Goal: Obtain resource: Download file/media

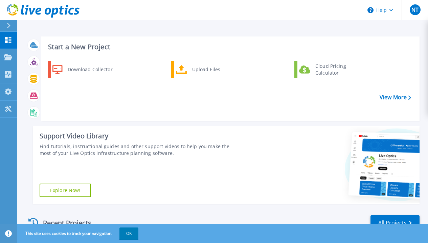
click at [9, 23] on icon at bounding box center [9, 25] width 4 height 5
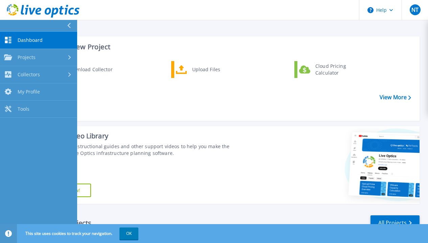
click at [22, 42] on span "Dashboard" at bounding box center [30, 40] width 25 height 6
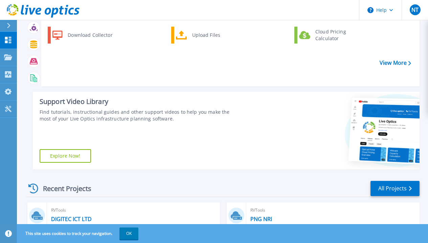
scroll to position [68, 0]
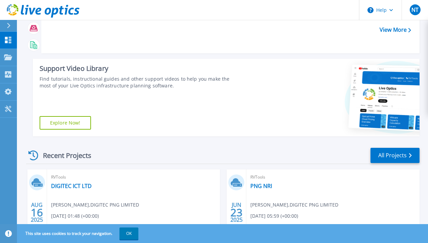
click at [73, 122] on link "Explore Now!" at bounding box center [65, 123] width 51 height 14
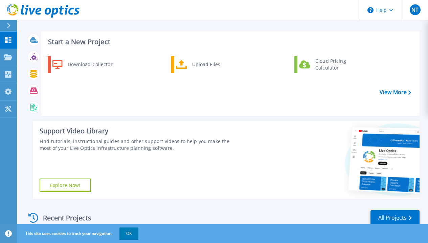
scroll to position [0, 0]
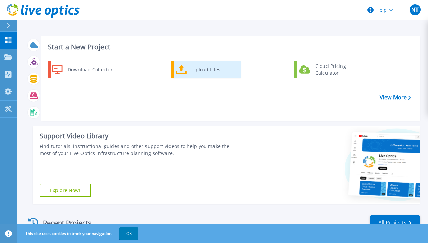
click at [216, 72] on div "Upload Files" at bounding box center [214, 70] width 50 height 14
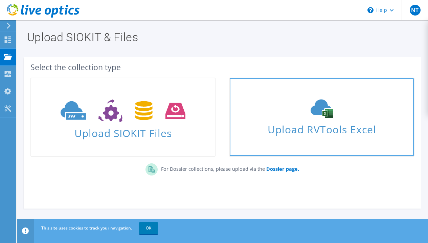
click at [332, 115] on use at bounding box center [321, 109] width 22 height 19
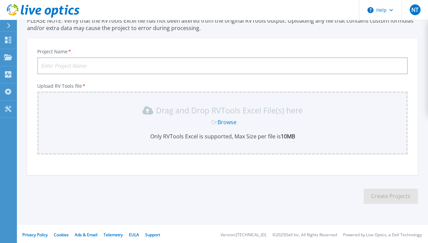
scroll to position [63, 0]
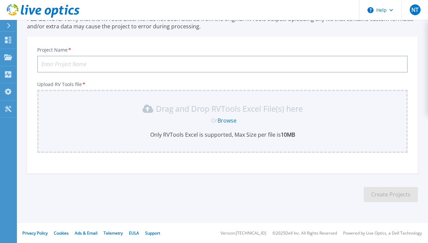
click at [131, 65] on input "Project Name *" at bounding box center [222, 64] width 370 height 17
type input "FESALOS"
click at [231, 118] on link "Browse" at bounding box center [226, 120] width 19 height 7
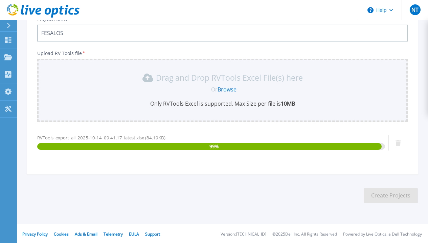
scroll to position [95, 0]
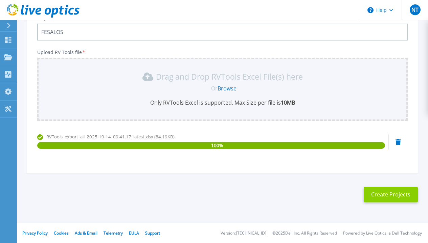
click at [382, 194] on button "Create Projects" at bounding box center [391, 194] width 54 height 15
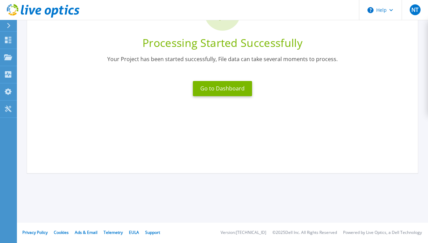
scroll to position [10, 0]
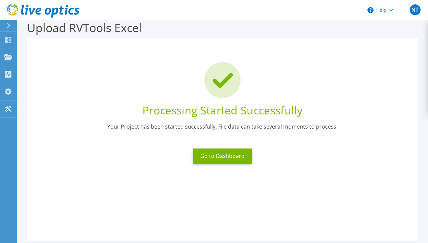
click at [227, 166] on div "Go to Dashboard" at bounding box center [222, 156] width 67 height 23
click at [227, 159] on button "Go to Dashboard" at bounding box center [222, 156] width 59 height 15
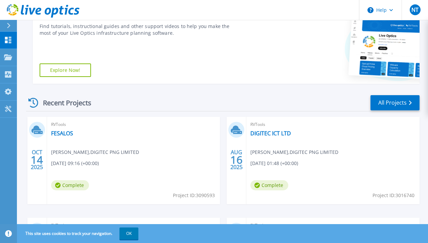
scroll to position [135, 0]
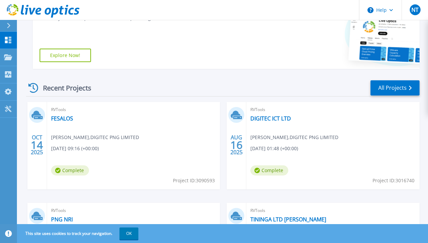
click at [59, 113] on span "RVTools" at bounding box center [133, 109] width 165 height 7
click at [59, 115] on link "FESALOS" at bounding box center [62, 118] width 22 height 7
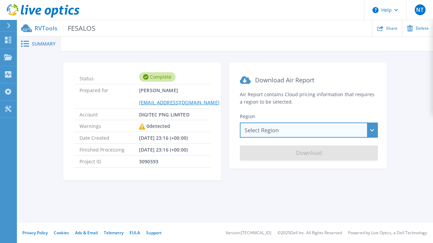
click at [257, 133] on div "Select Region [GEOGRAPHIC_DATA] ([GEOGRAPHIC_DATA]) [GEOGRAPHIC_DATA] ([GEOGRAP…" at bounding box center [309, 130] width 138 height 15
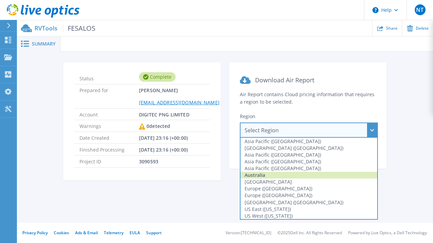
click at [266, 177] on div "Australia" at bounding box center [308, 175] width 137 height 7
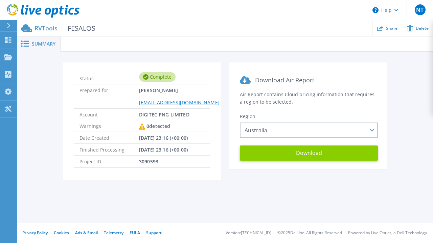
click at [276, 159] on button "Download" at bounding box center [309, 153] width 138 height 15
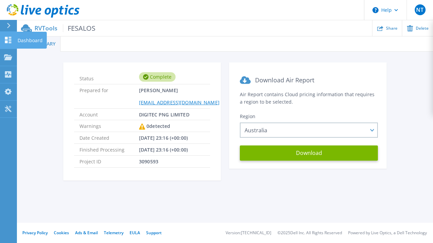
click at [8, 45] on link "Dashboard Dashboard" at bounding box center [8, 40] width 17 height 17
click at [11, 41] on icon at bounding box center [8, 40] width 6 height 6
click at [24, 40] on p "Dashboard" at bounding box center [30, 41] width 25 height 18
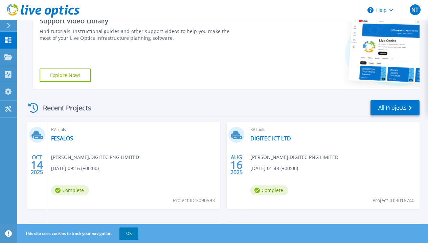
scroll to position [87, 0]
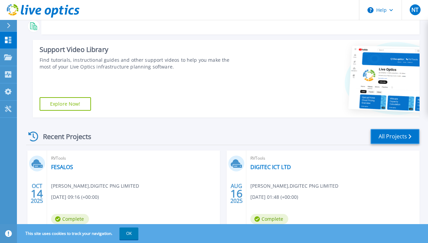
click at [398, 134] on link "All Projects" at bounding box center [394, 136] width 49 height 15
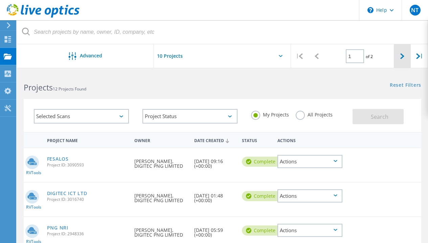
click at [402, 60] on div at bounding box center [402, 56] width 17 height 24
type input "2"
